Goal: Contribute content

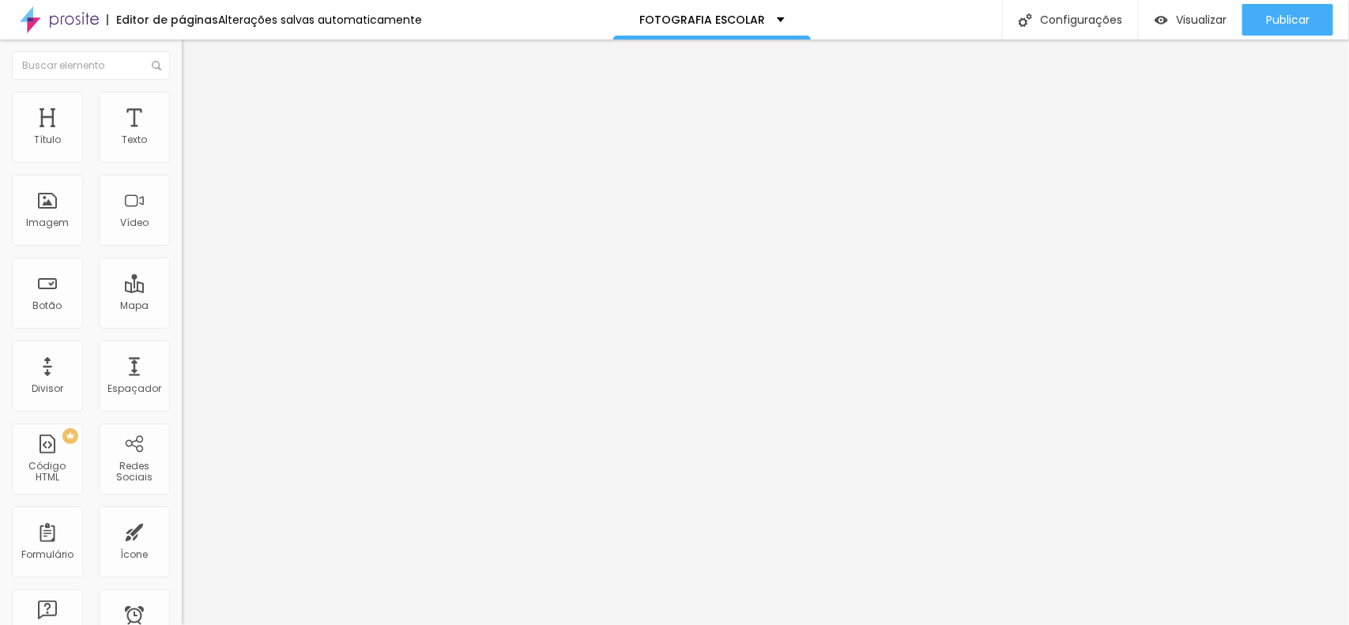
click at [196, 111] on span "Avançado" at bounding box center [222, 117] width 52 height 13
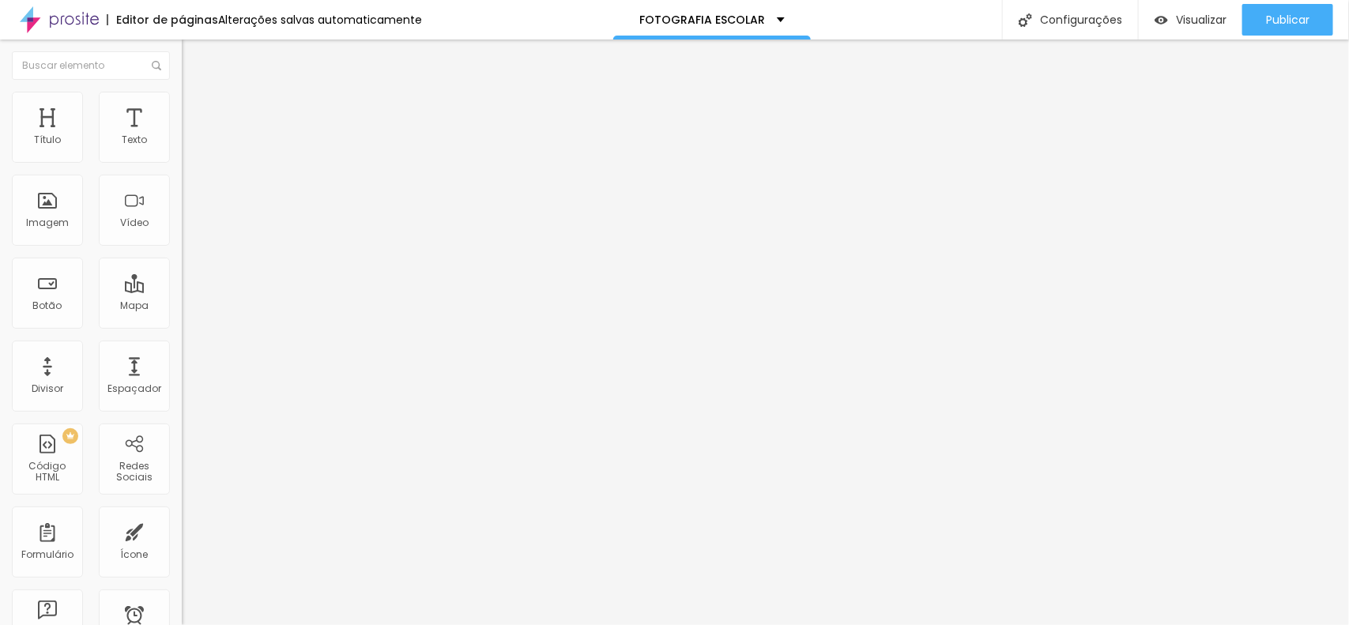
click at [182, 97] on img at bounding box center [189, 99] width 14 height 14
click at [182, 107] on li "Avançado" at bounding box center [273, 115] width 182 height 16
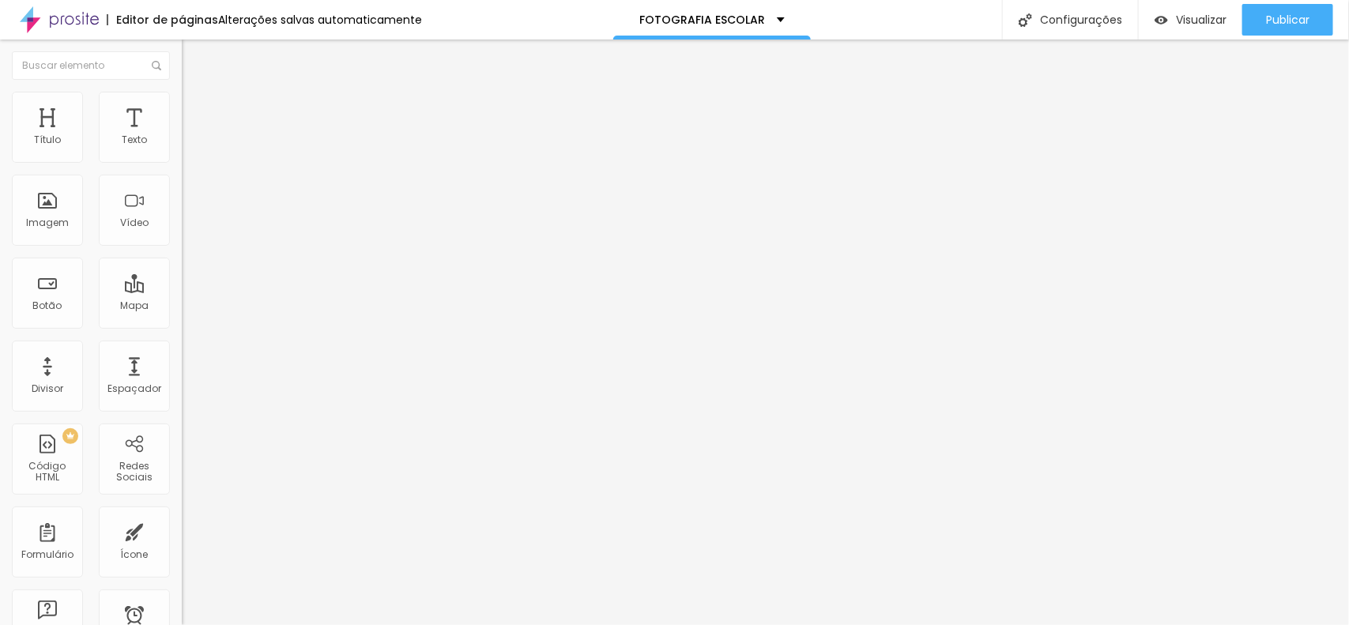
click at [182, 136] on span "Trocar imagem" at bounding box center [225, 129] width 86 height 13
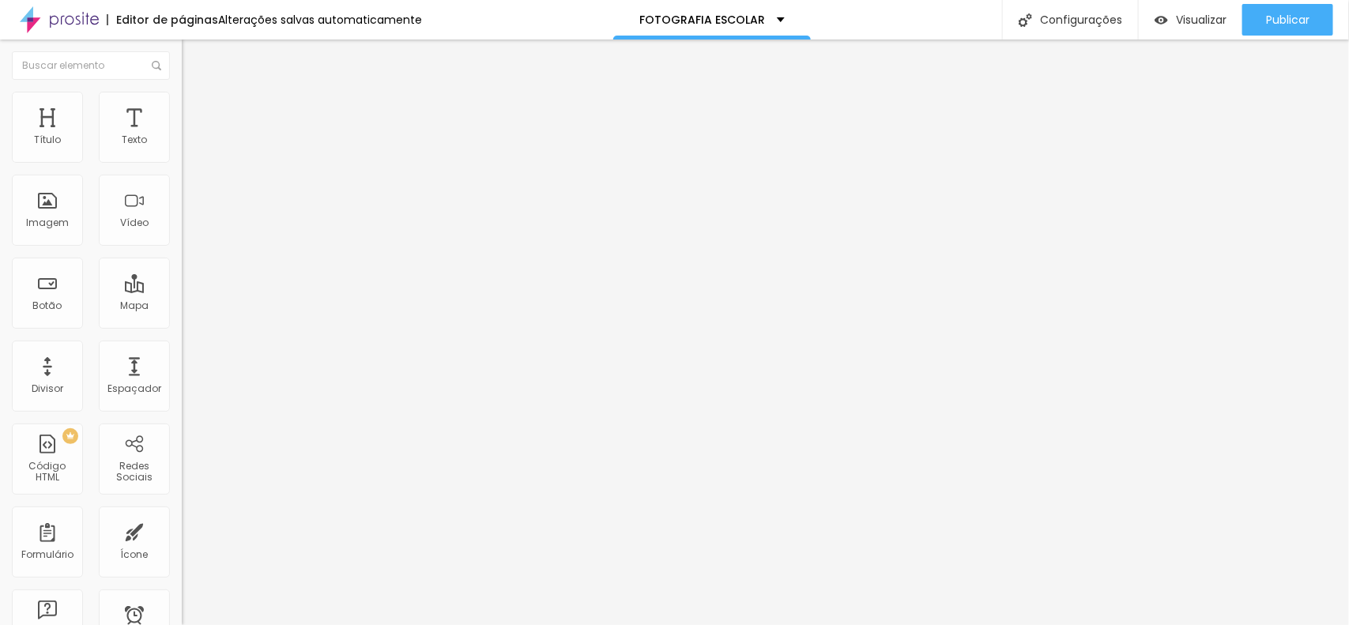
click at [478, 8] on div "Visualizar" at bounding box center [1191, 20] width 72 height 32
click at [135, 132] on div "Texto" at bounding box center [134, 127] width 71 height 71
click at [123, 128] on div "Texto" at bounding box center [134, 127] width 71 height 71
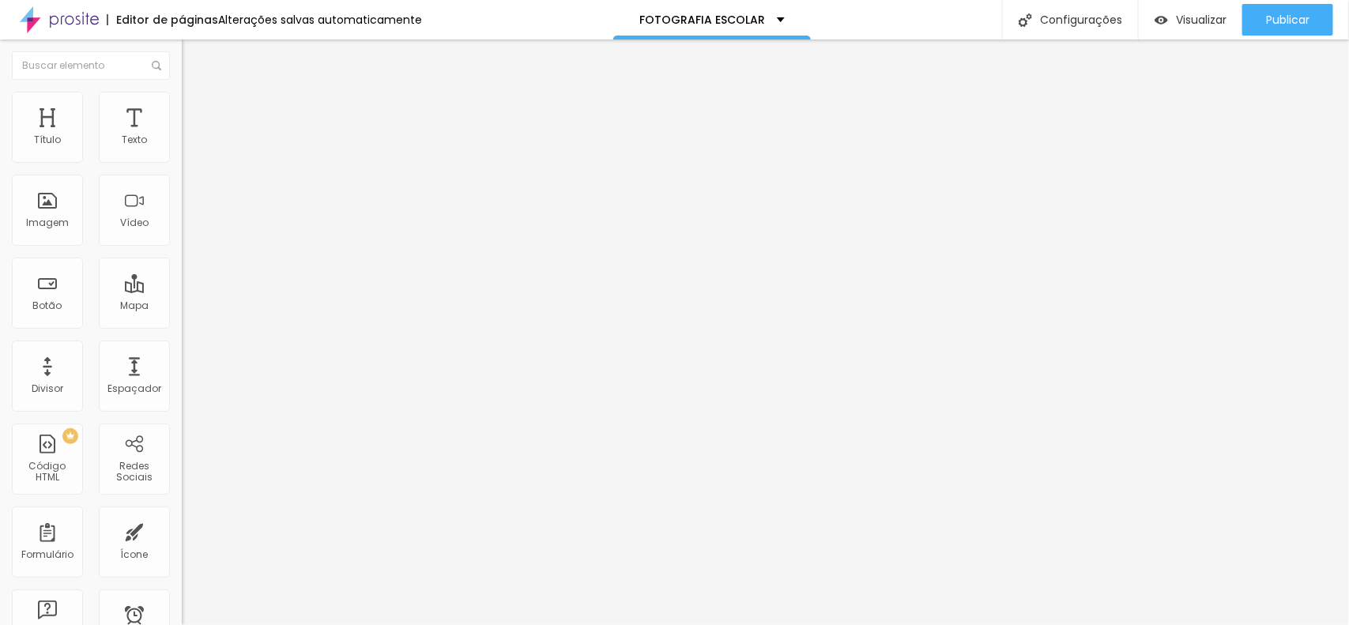
click at [182, 49] on button "Editar Texto" at bounding box center [273, 58] width 182 height 36
click at [188, 147] on icon "button" at bounding box center [192, 142] width 9 height 9
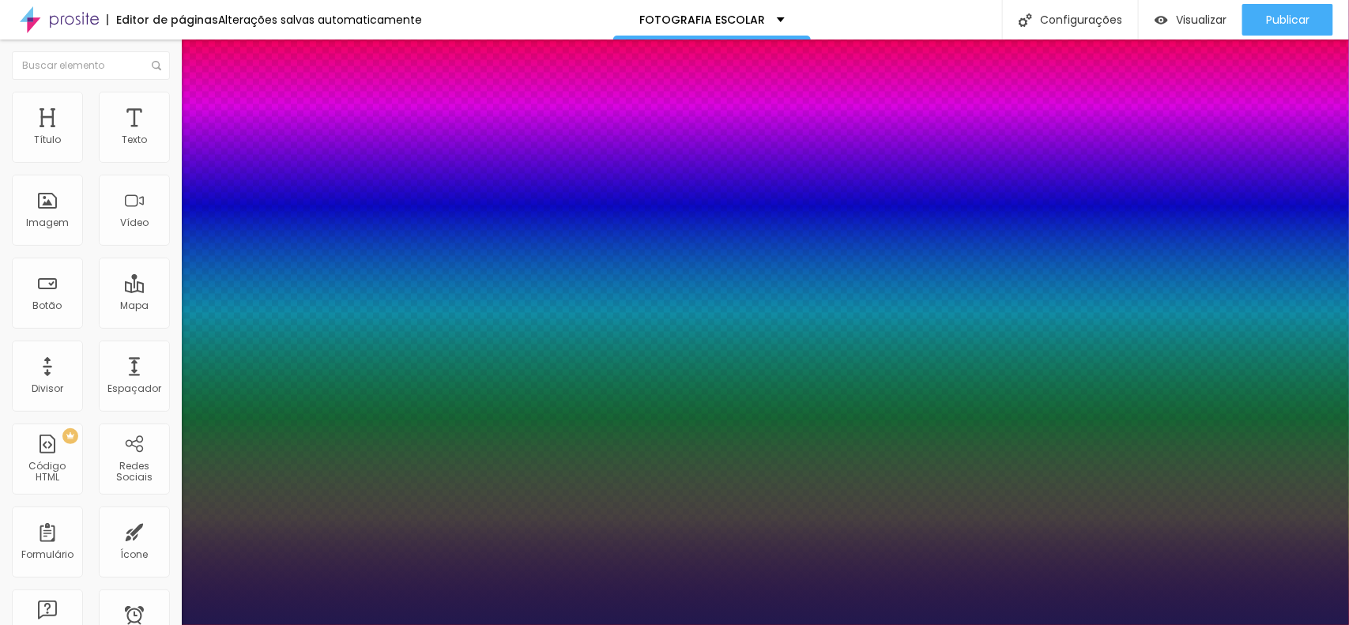
type input "1"
type input "20"
type input "1"
type input "21"
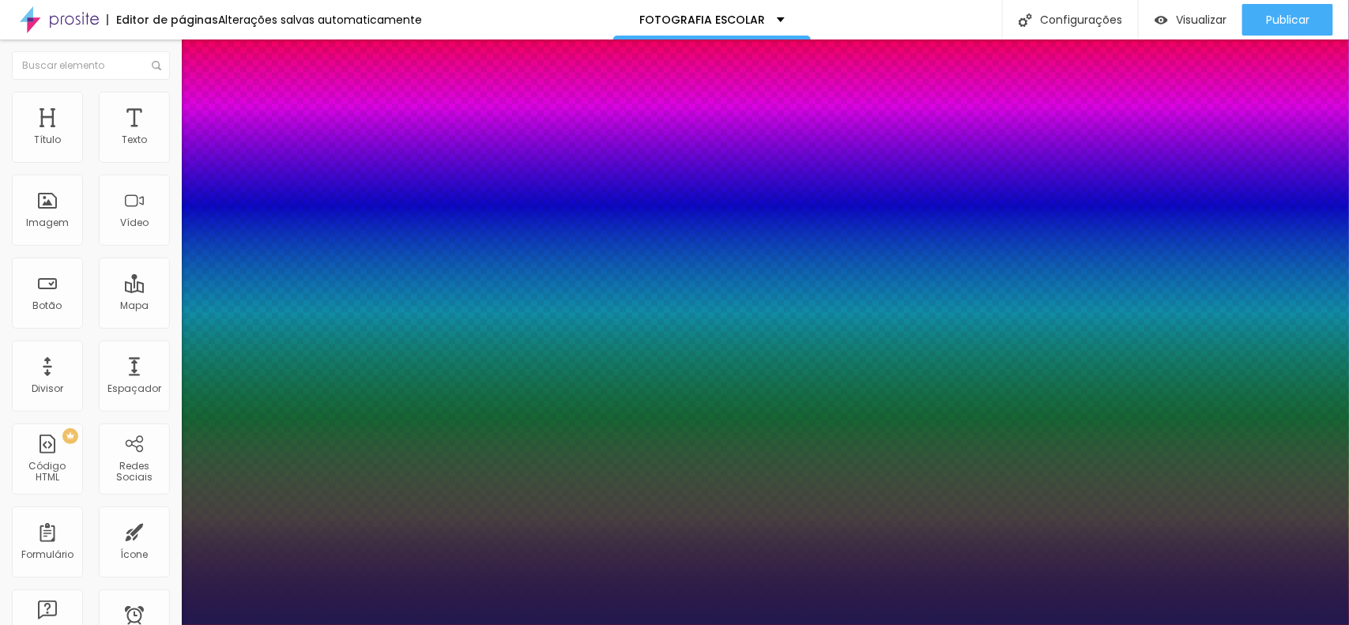
type input "21"
type input "1"
type input "22"
type input "1"
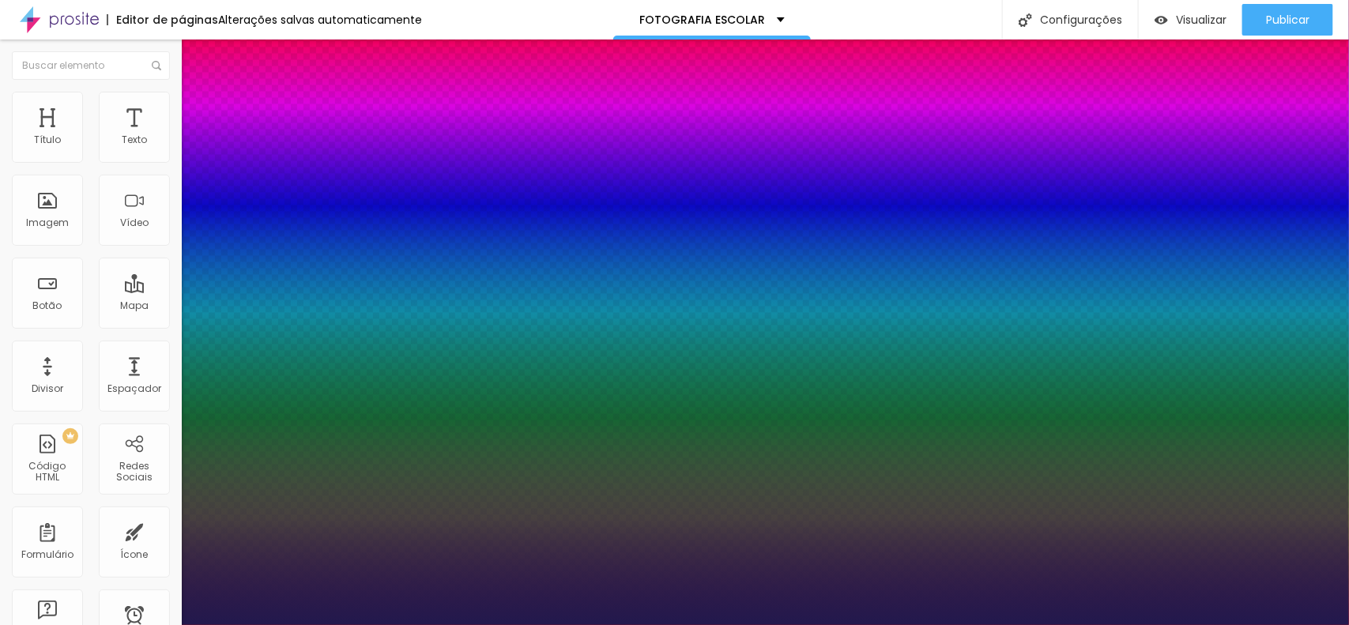
drag, startPoint x: 209, startPoint y: 266, endPoint x: 222, endPoint y: 266, distance: 12.6
type input "22"
click at [478, 582] on div at bounding box center [674, 625] width 1349 height 0
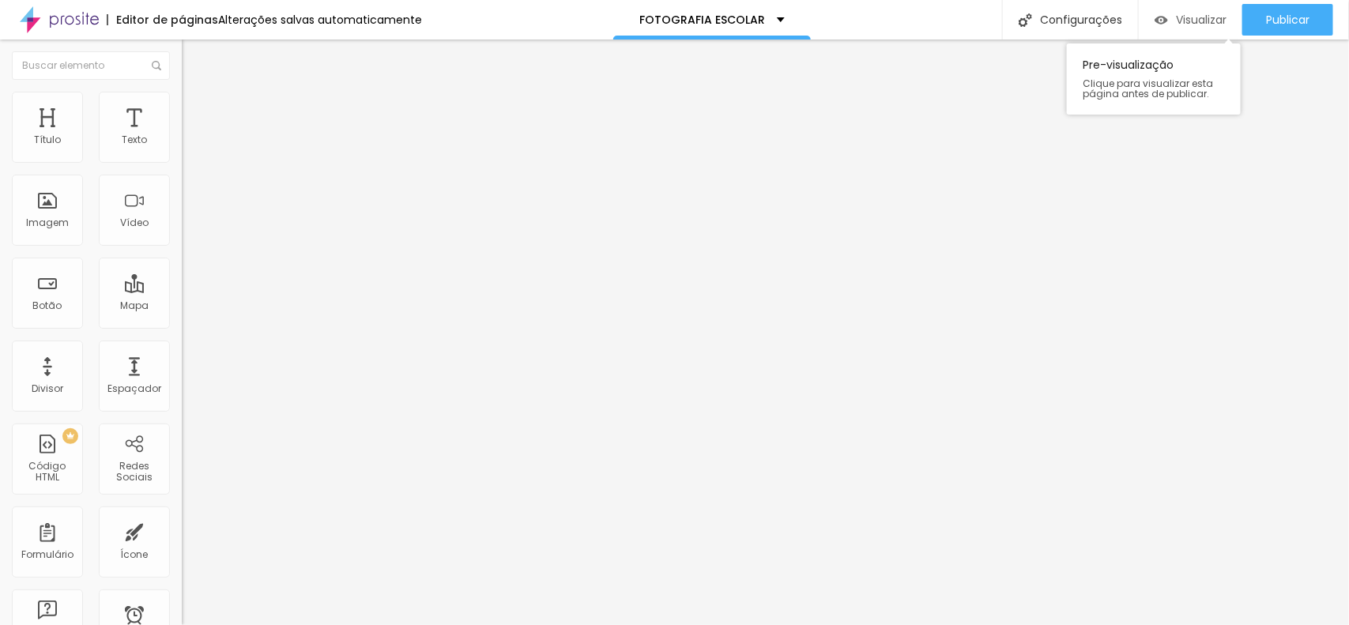
click at [478, 14] on span "Visualizar" at bounding box center [1201, 19] width 51 height 13
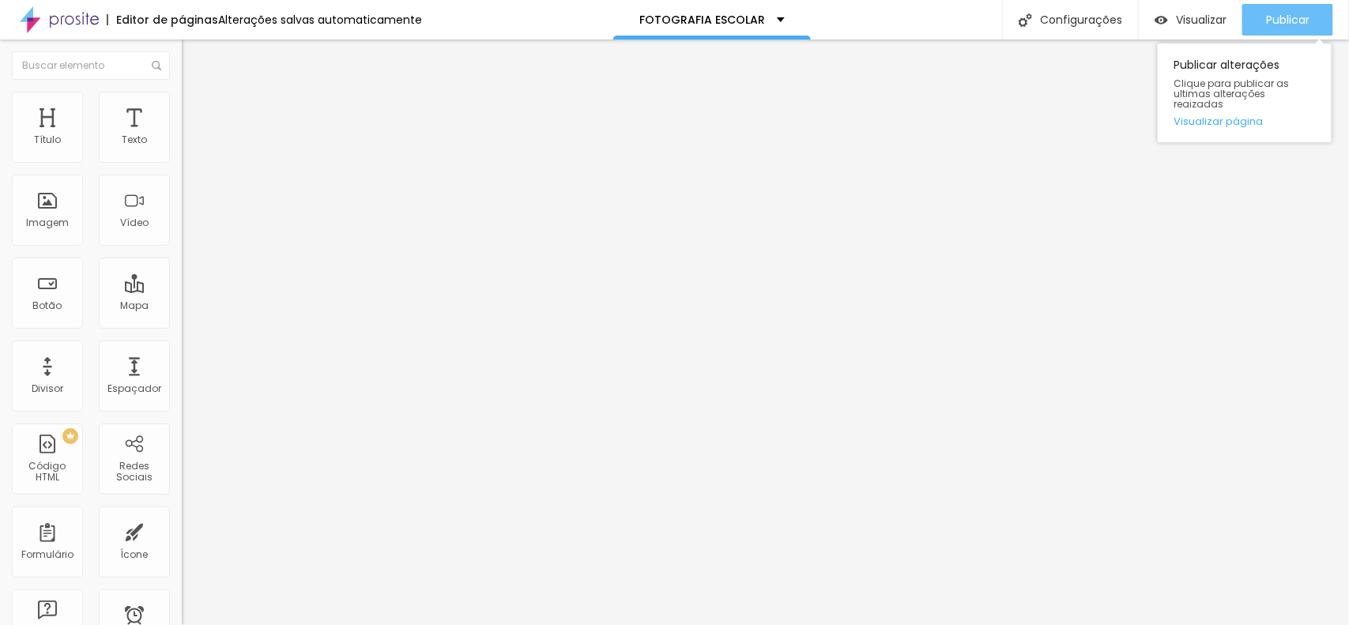
click at [478, 13] on span "Publicar" at bounding box center [1287, 19] width 43 height 13
click at [1284, 17] on span "Publicar" at bounding box center [1287, 19] width 43 height 13
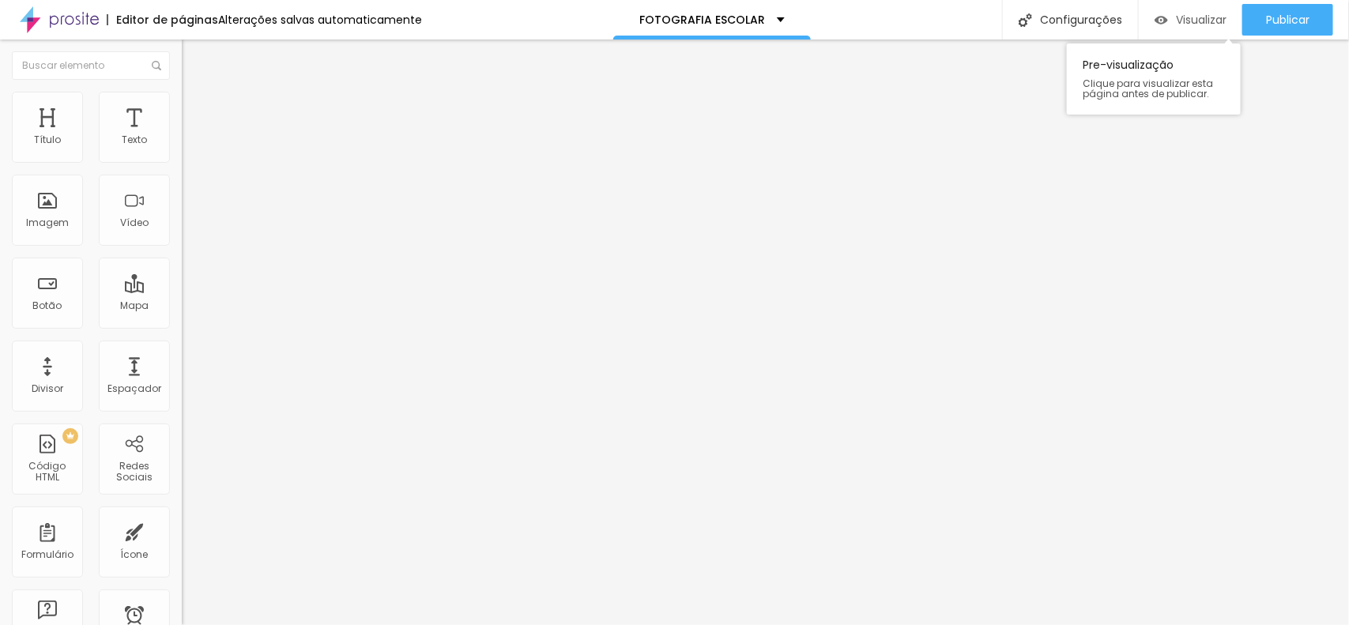
click at [1207, 17] on span "Visualizar" at bounding box center [1201, 19] width 51 height 13
